Goal: Task Accomplishment & Management: Manage account settings

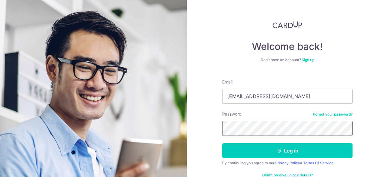
click at [222, 143] on button "Log in" at bounding box center [287, 150] width 130 height 15
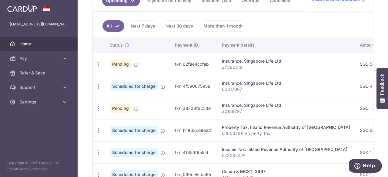
scroll to position [152, 0]
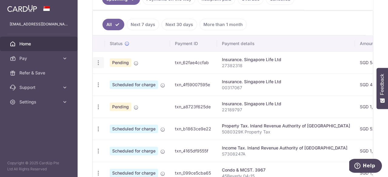
click at [98, 60] on icon "button" at bounding box center [98, 63] width 6 height 6
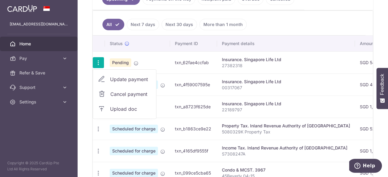
click at [114, 108] on span "Upload doc" at bounding box center [130, 108] width 41 height 7
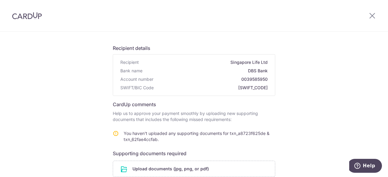
scroll to position [22, 0]
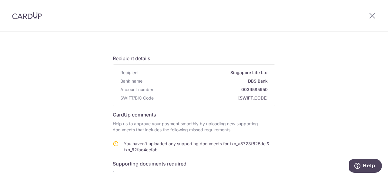
click at [371, 12] on div at bounding box center [372, 16] width 32 height 32
click at [371, 15] on icon at bounding box center [372, 16] width 7 height 8
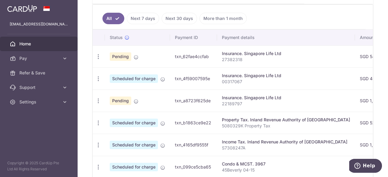
scroll to position [152, 0]
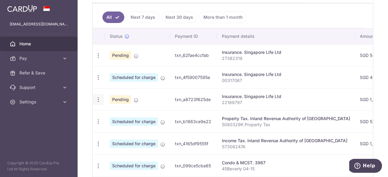
click at [99, 97] on icon "button" at bounding box center [98, 100] width 6 height 6
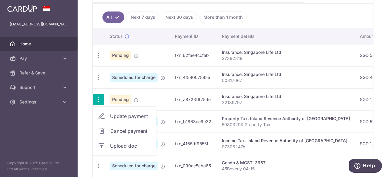
click at [114, 147] on span "Upload doc" at bounding box center [130, 145] width 41 height 7
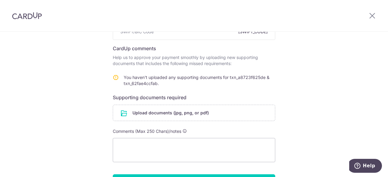
scroll to position [91, 0]
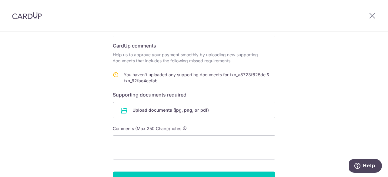
click at [376, 16] on div at bounding box center [372, 16] width 32 height 32
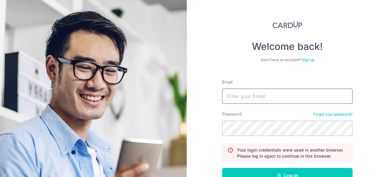
click at [282, 96] on input "Email" at bounding box center [287, 96] width 130 height 15
type input "[EMAIL_ADDRESS][DOMAIN_NAME]"
click at [222, 168] on button "Log in" at bounding box center [287, 175] width 130 height 15
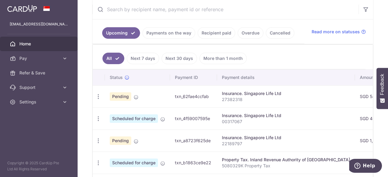
scroll to position [152, 0]
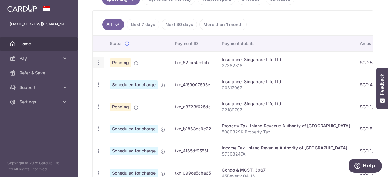
click at [98, 60] on icon "button" at bounding box center [98, 63] width 6 height 6
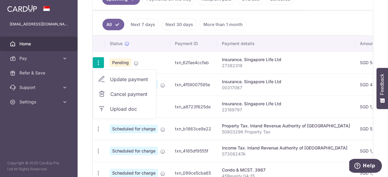
click at [121, 105] on span "Upload doc" at bounding box center [130, 108] width 41 height 7
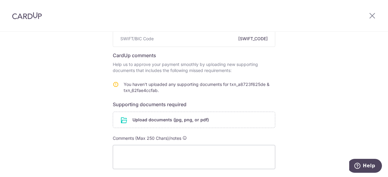
scroll to position [91, 0]
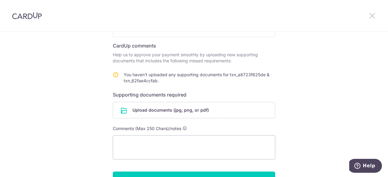
click at [374, 15] on icon at bounding box center [372, 16] width 7 height 8
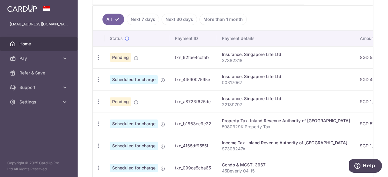
scroll to position [152, 0]
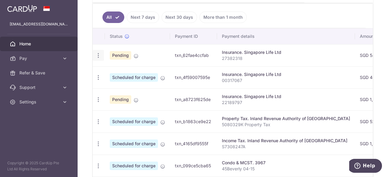
click at [98, 53] on icon "button" at bounding box center [98, 55] width 6 height 6
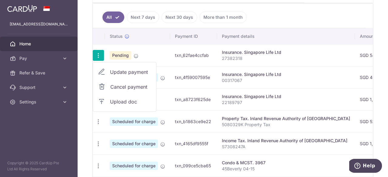
click at [118, 69] on span "Update payment" at bounding box center [130, 71] width 41 height 7
radio input "true"
type input "544.00"
type input "[DATE]"
type input "27382318"
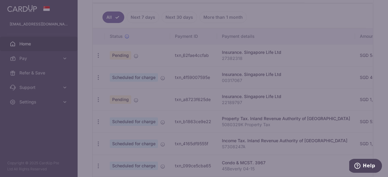
type input "OCBC195"
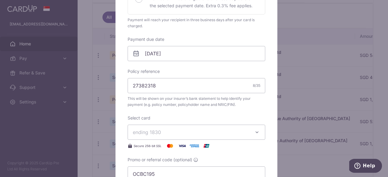
scroll to position [0, 0]
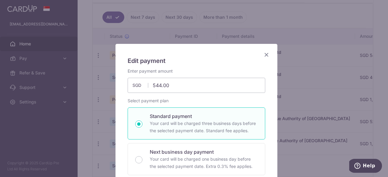
click at [265, 56] on icon "Close" at bounding box center [266, 55] width 7 height 8
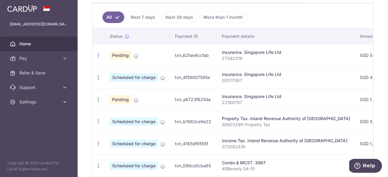
drag, startPoint x: 274, startPoint y: 11, endPoint x: 275, endPoint y: 14, distance: 3.3
click at [274, 11] on ul "All Next 7 days Next 30 days More than 1 month" at bounding box center [229, 16] width 273 height 25
